Goal: Obtain resource: Download file/media

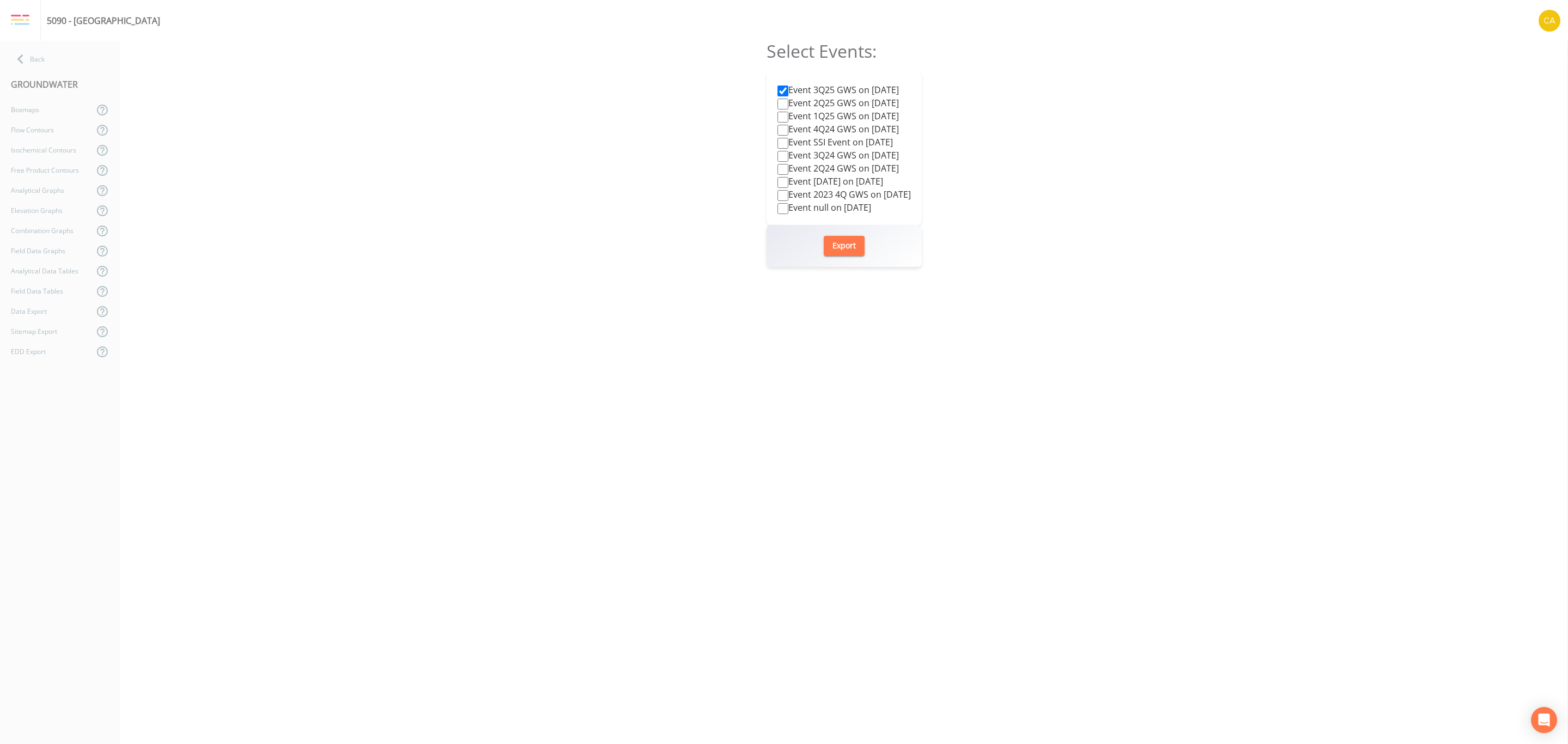
click at [31, 75] on div "GROUNDWATER" at bounding box center [60, 85] width 120 height 30
click at [30, 60] on div "Back" at bounding box center [54, 58] width 109 height 20
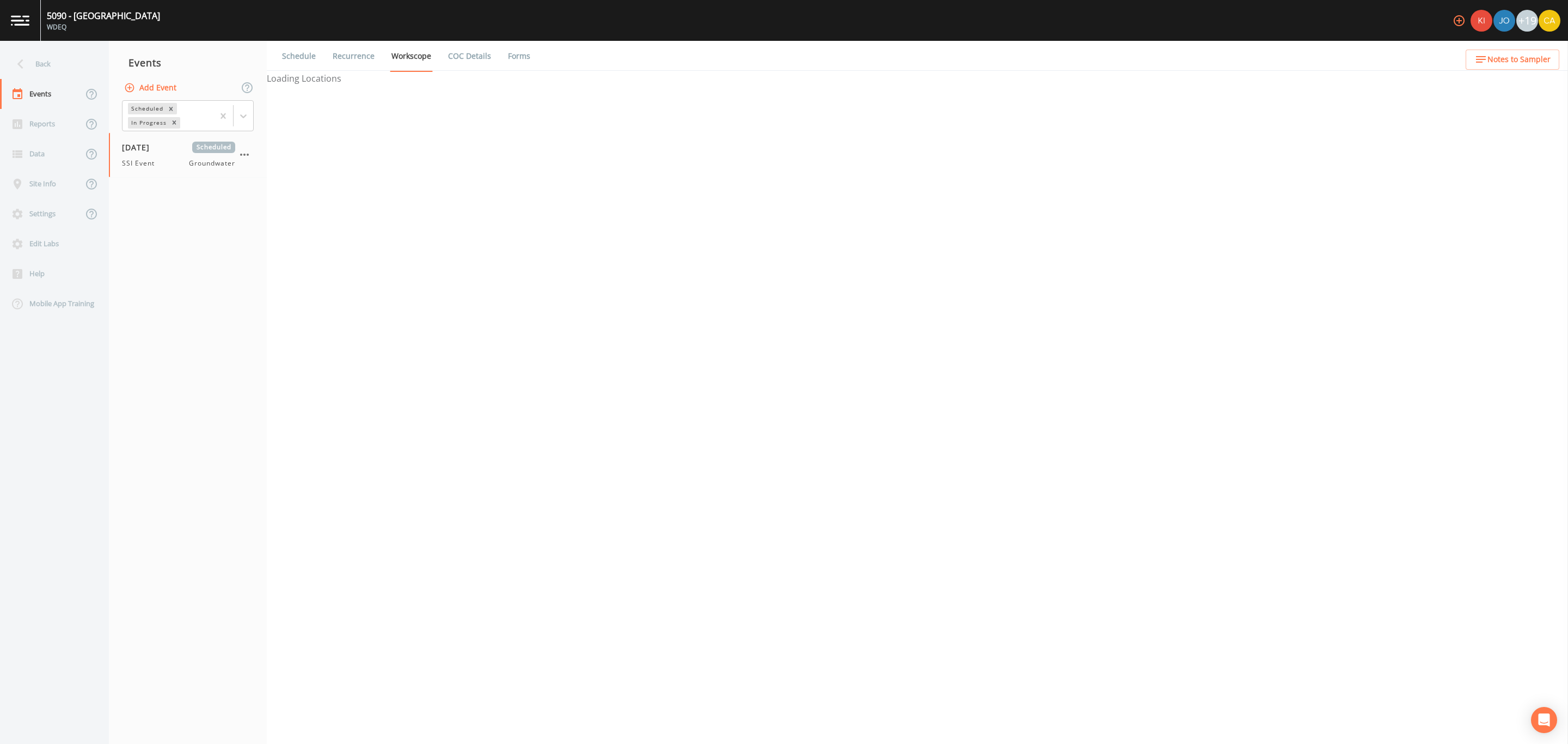
select select "0b1af911-289b-4d7b-9fdf-156f6d27a2cf"
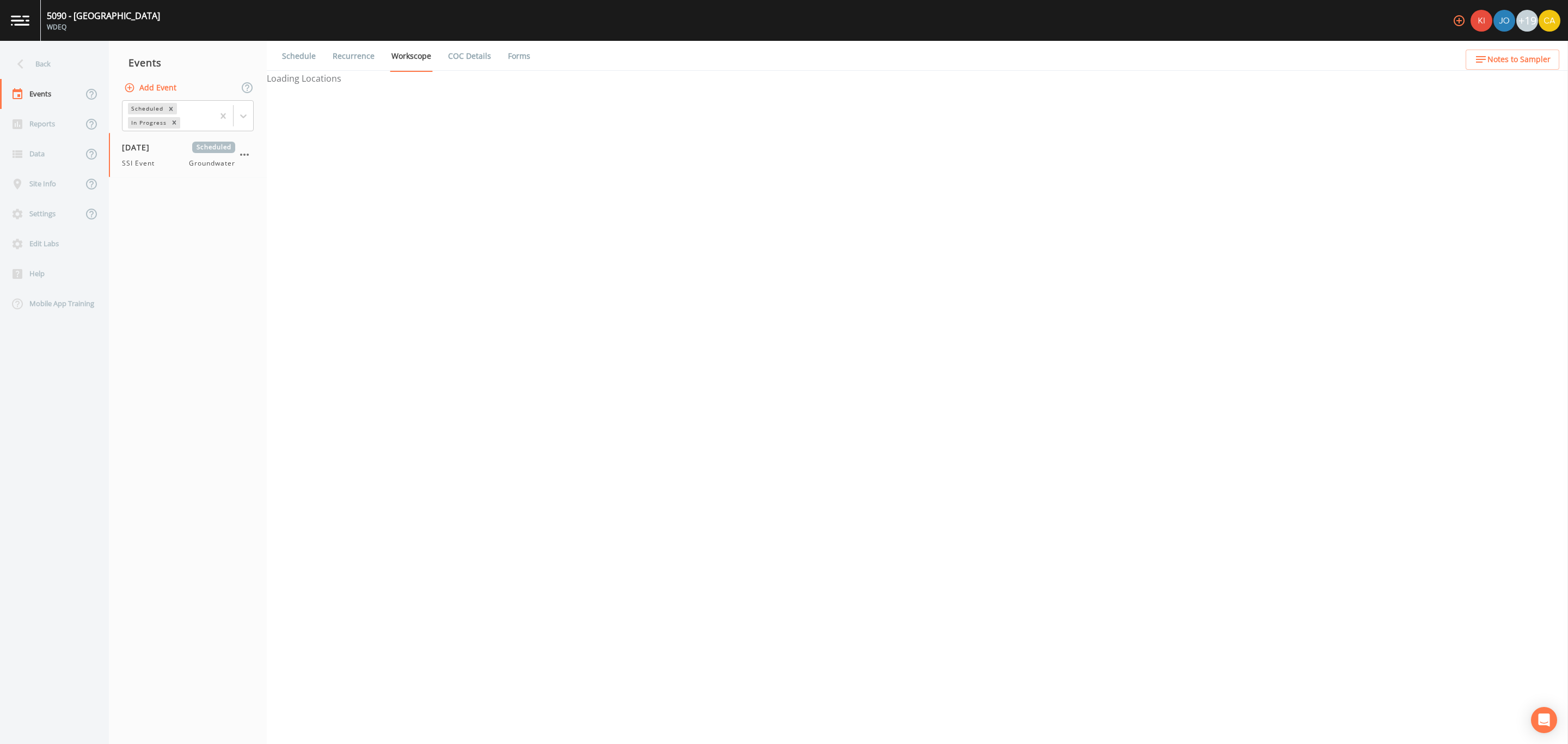
select select "0b1af911-289b-4d7b-9fdf-156f6d27a2cf"
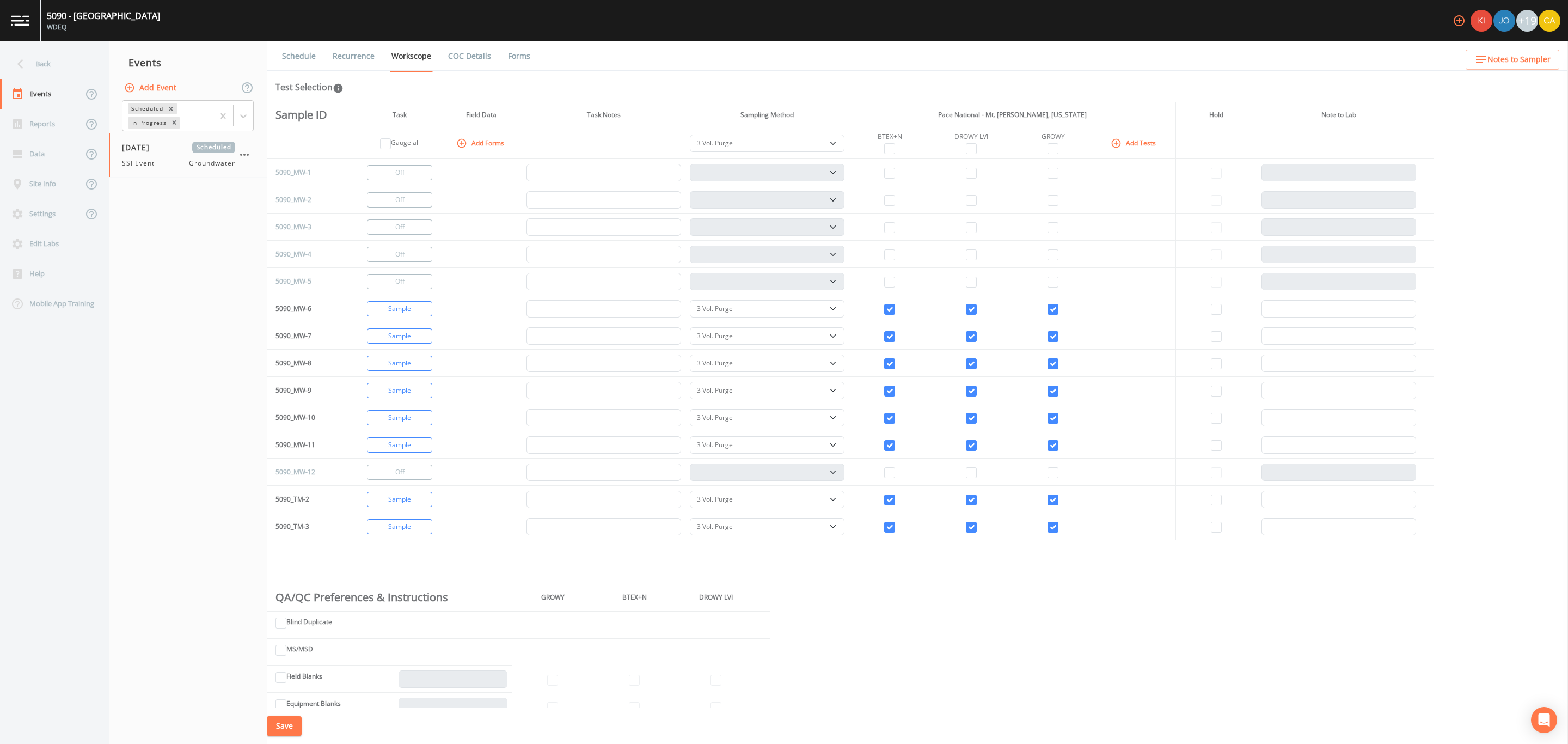
click at [510, 57] on link "Forms" at bounding box center [519, 56] width 26 height 30
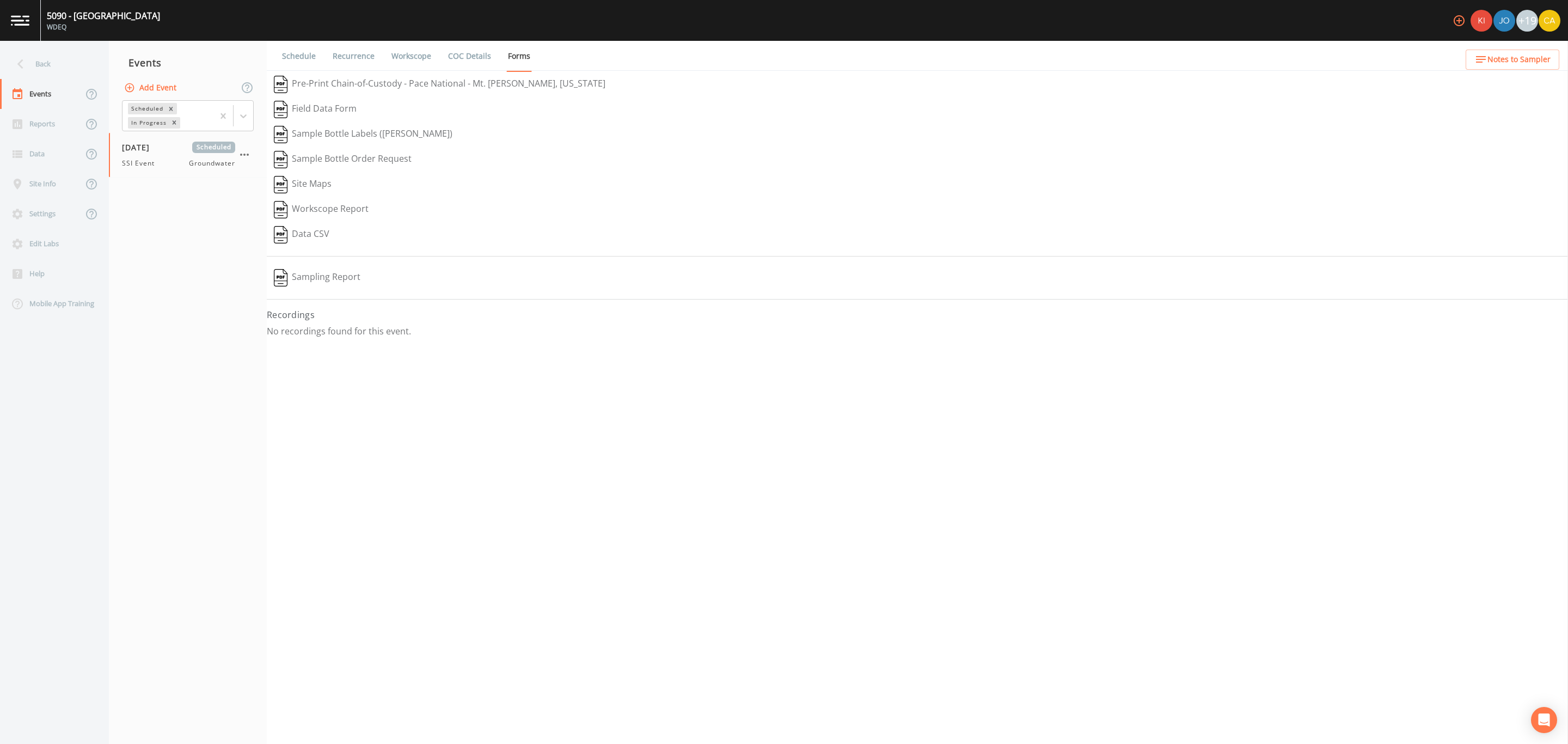
click at [317, 234] on button "Data CSV" at bounding box center [301, 234] width 69 height 25
